Goal: Task Accomplishment & Management: Use online tool/utility

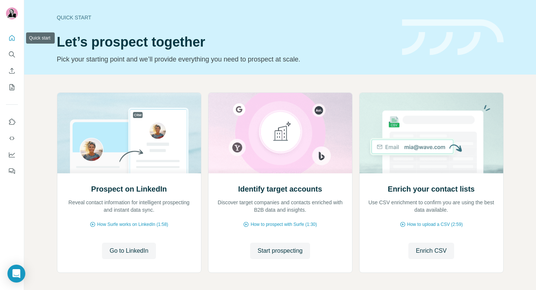
click at [11, 37] on icon "Quick start" at bounding box center [11, 37] width 7 height 7
click at [15, 40] on icon "Quick start" at bounding box center [11, 37] width 7 height 7
click at [13, 55] on icon "Search" at bounding box center [14, 56] width 2 height 2
click at [12, 39] on icon "Quick start" at bounding box center [11, 37] width 7 height 7
click at [14, 54] on icon "Search" at bounding box center [11, 54] width 7 height 7
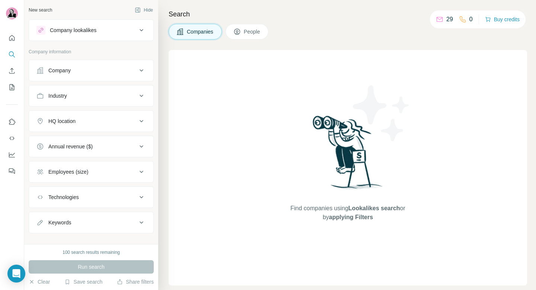
click at [104, 69] on div "Company" at bounding box center [86, 70] width 101 height 7
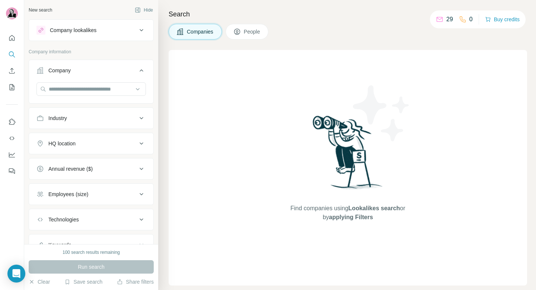
click at [113, 31] on div "Company lookalikes" at bounding box center [86, 30] width 101 height 9
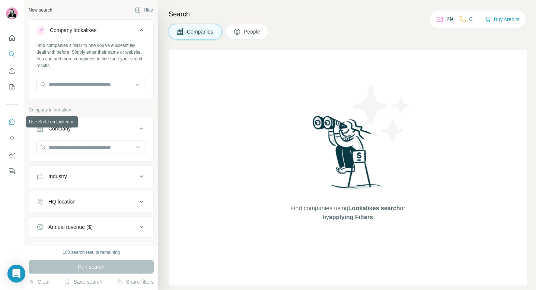
click at [12, 120] on icon "Use Surfe on LinkedIn" at bounding box center [12, 121] width 6 height 6
click at [10, 123] on icon "Use Surfe on LinkedIn" at bounding box center [12, 121] width 6 height 6
click at [14, 122] on icon "Use Surfe on LinkedIn" at bounding box center [12, 121] width 6 height 6
